Goal: Task Accomplishment & Management: Use online tool/utility

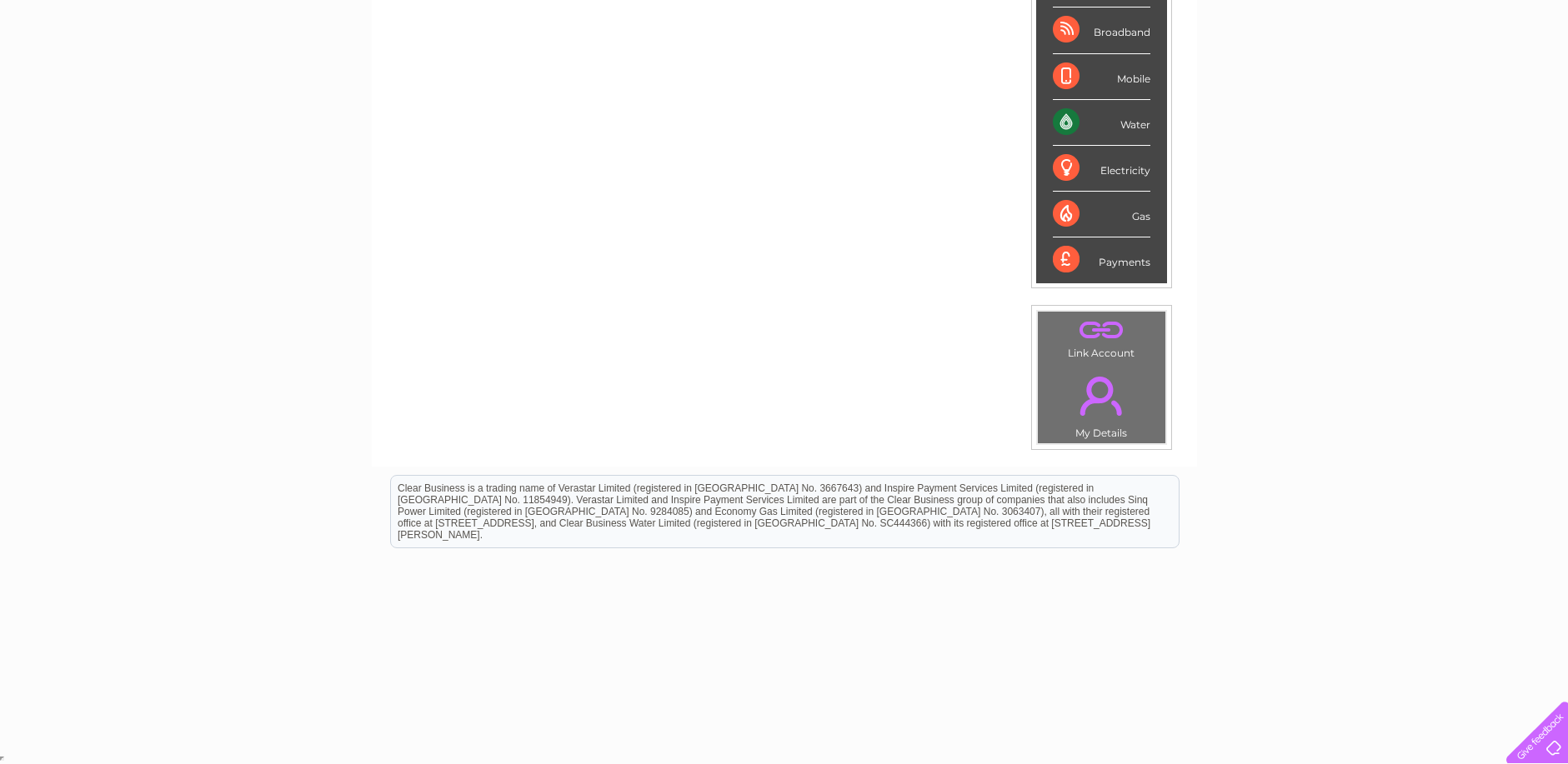
scroll to position [60, 0]
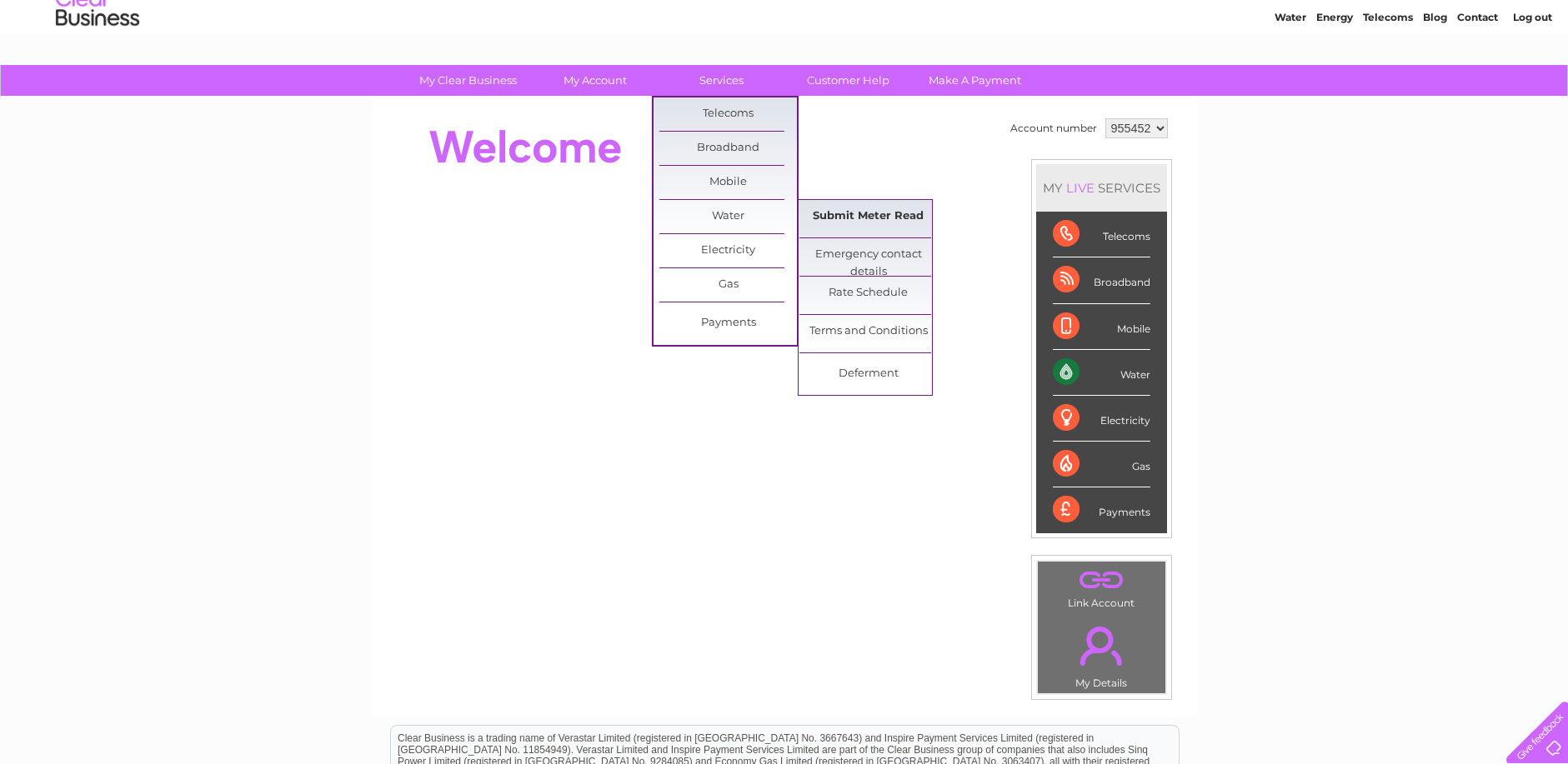
click at [850, 221] on link "Submit Meter Read" at bounding box center [868, 217] width 138 height 34
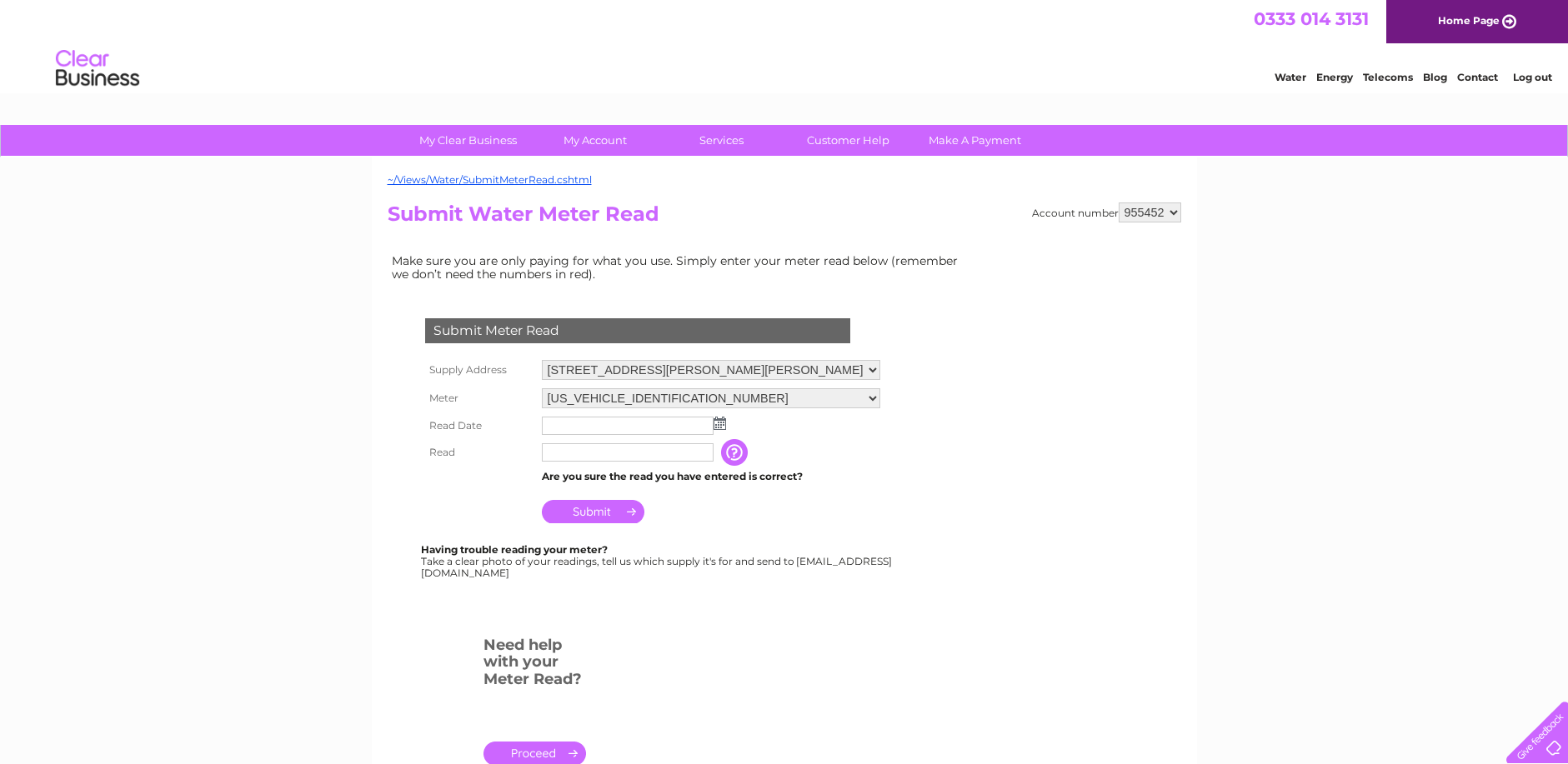
click at [718, 424] on img at bounding box center [720, 424] width 13 height 13
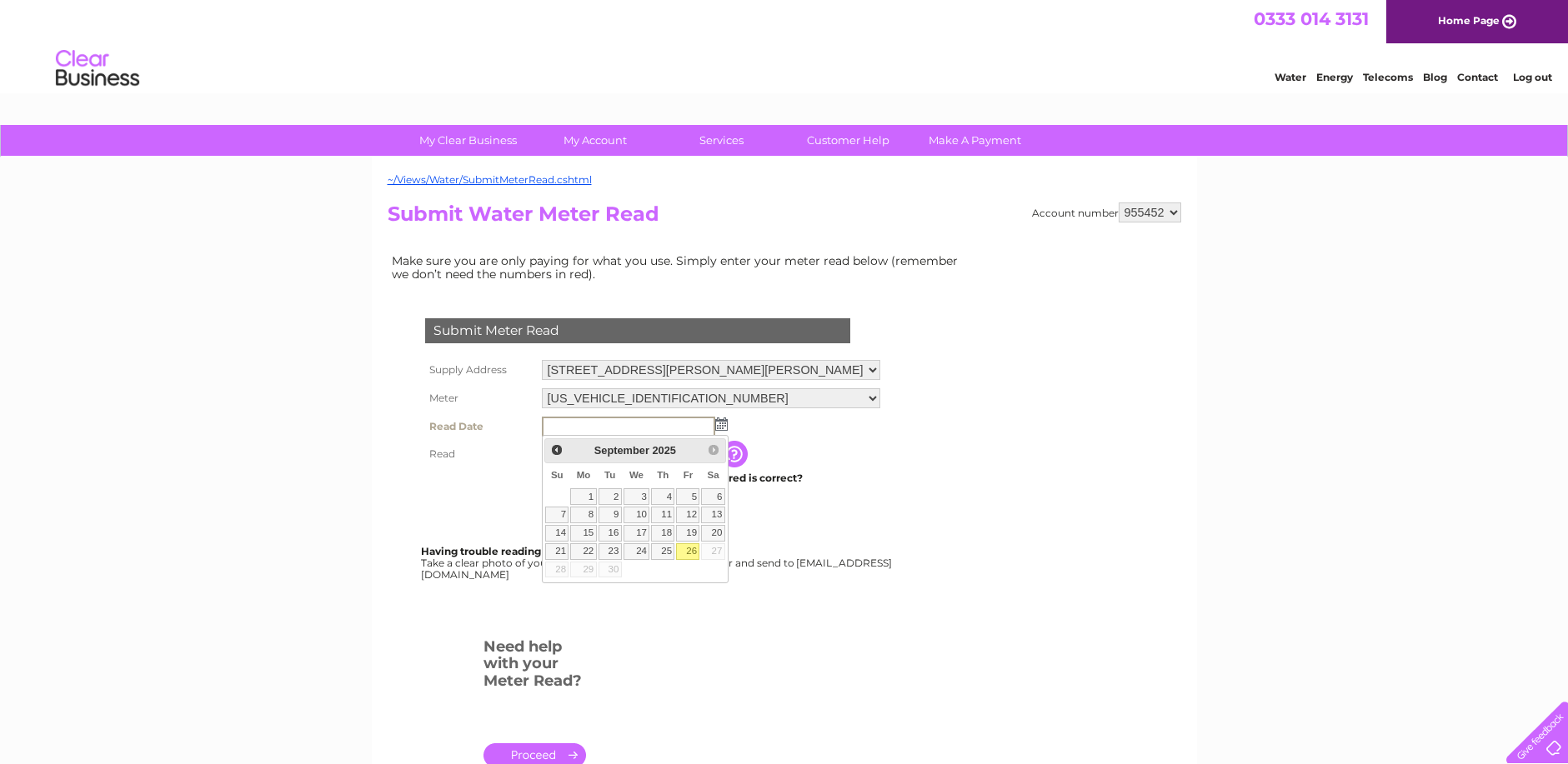
click at [694, 547] on link "26" at bounding box center [688, 551] width 24 height 17
type input "2025/09/26"
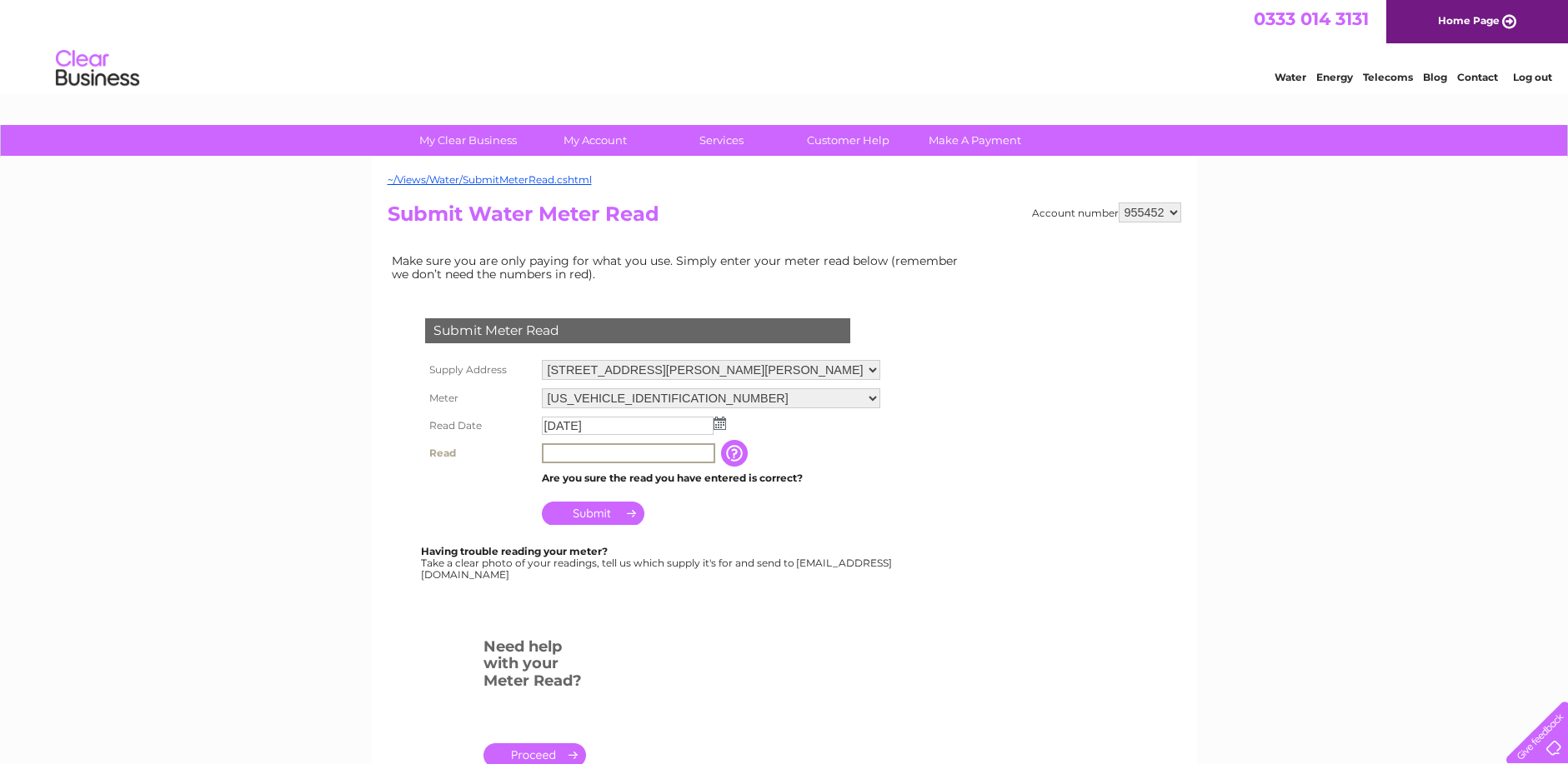
click at [599, 452] on input "text" at bounding box center [628, 453] width 173 height 20
click at [731, 458] on input "button" at bounding box center [736, 452] width 30 height 27
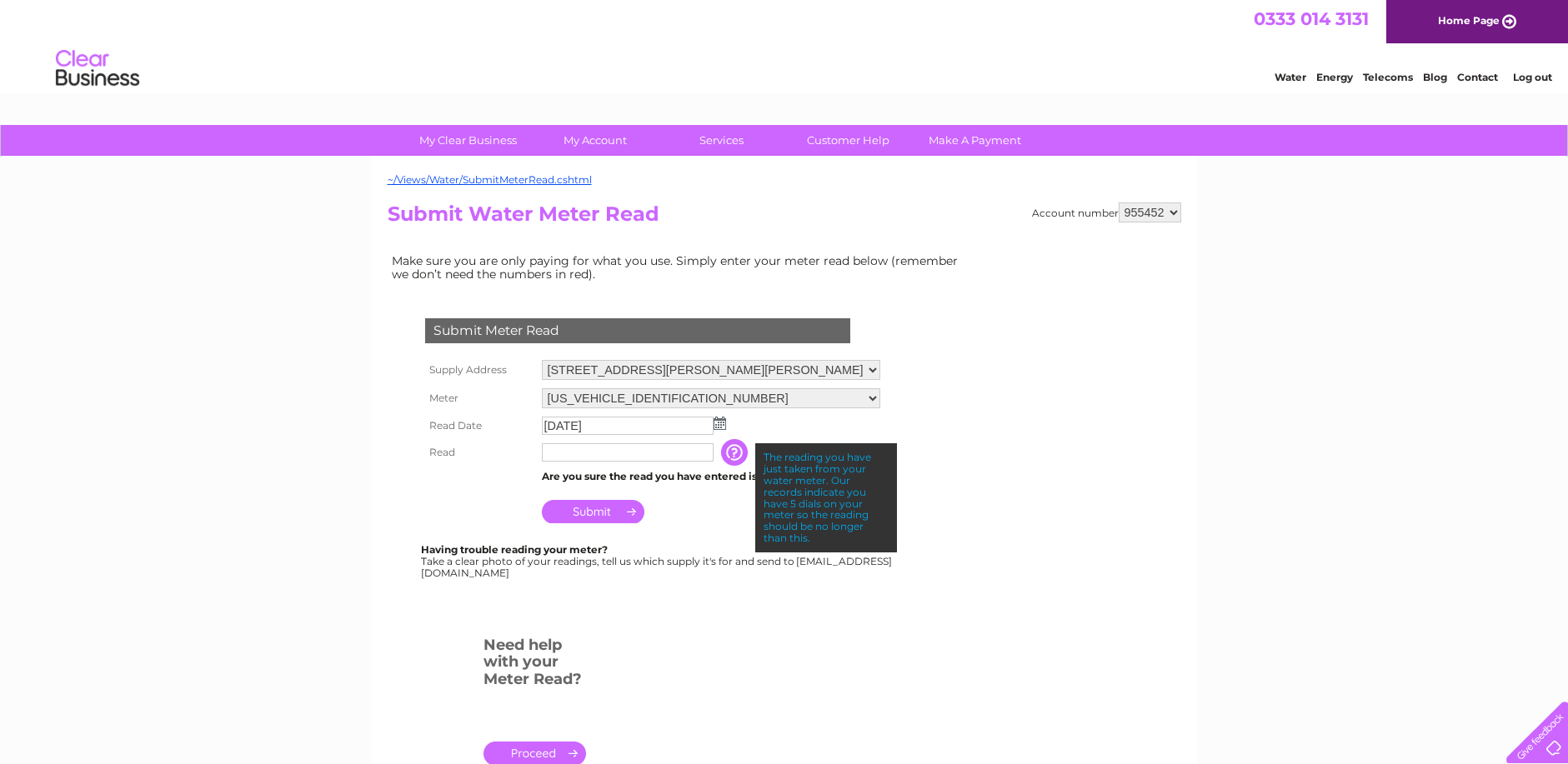
click at [654, 454] on input "text" at bounding box center [627, 452] width 172 height 18
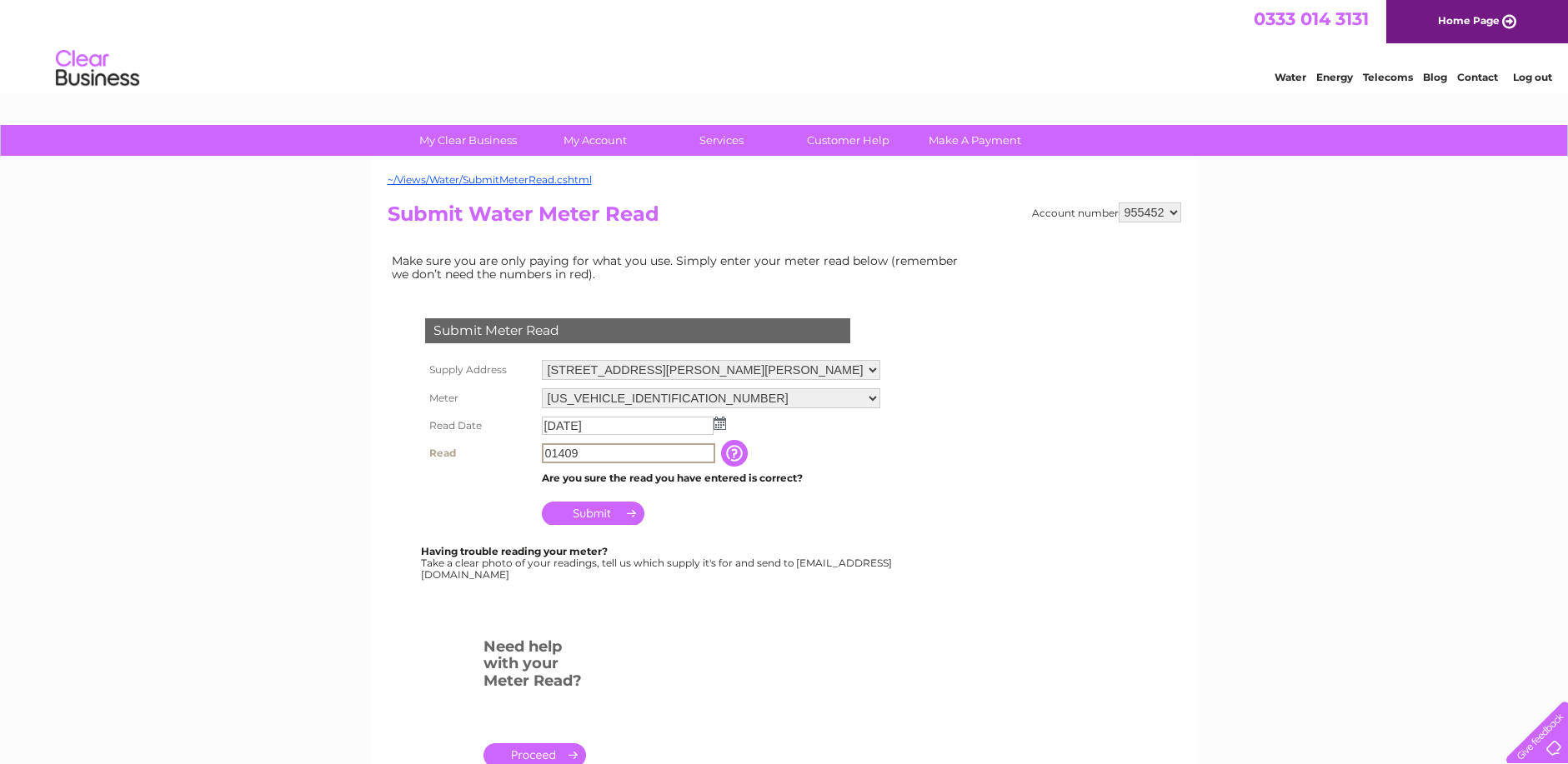
type input "01409"
click at [611, 514] on input "Submit" at bounding box center [593, 514] width 103 height 24
